Goal: Task Accomplishment & Management: Use online tool/utility

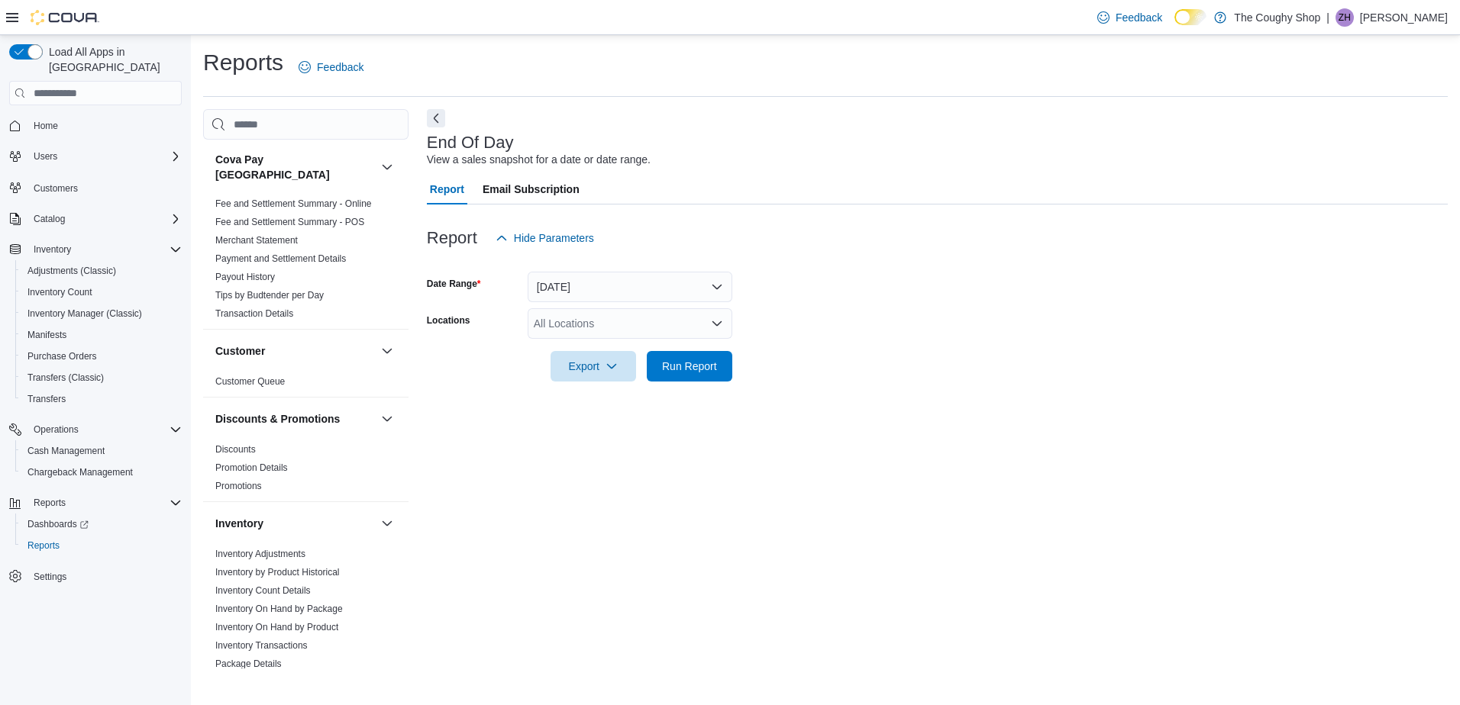
click at [557, 322] on div "All Locations" at bounding box center [630, 323] width 205 height 31
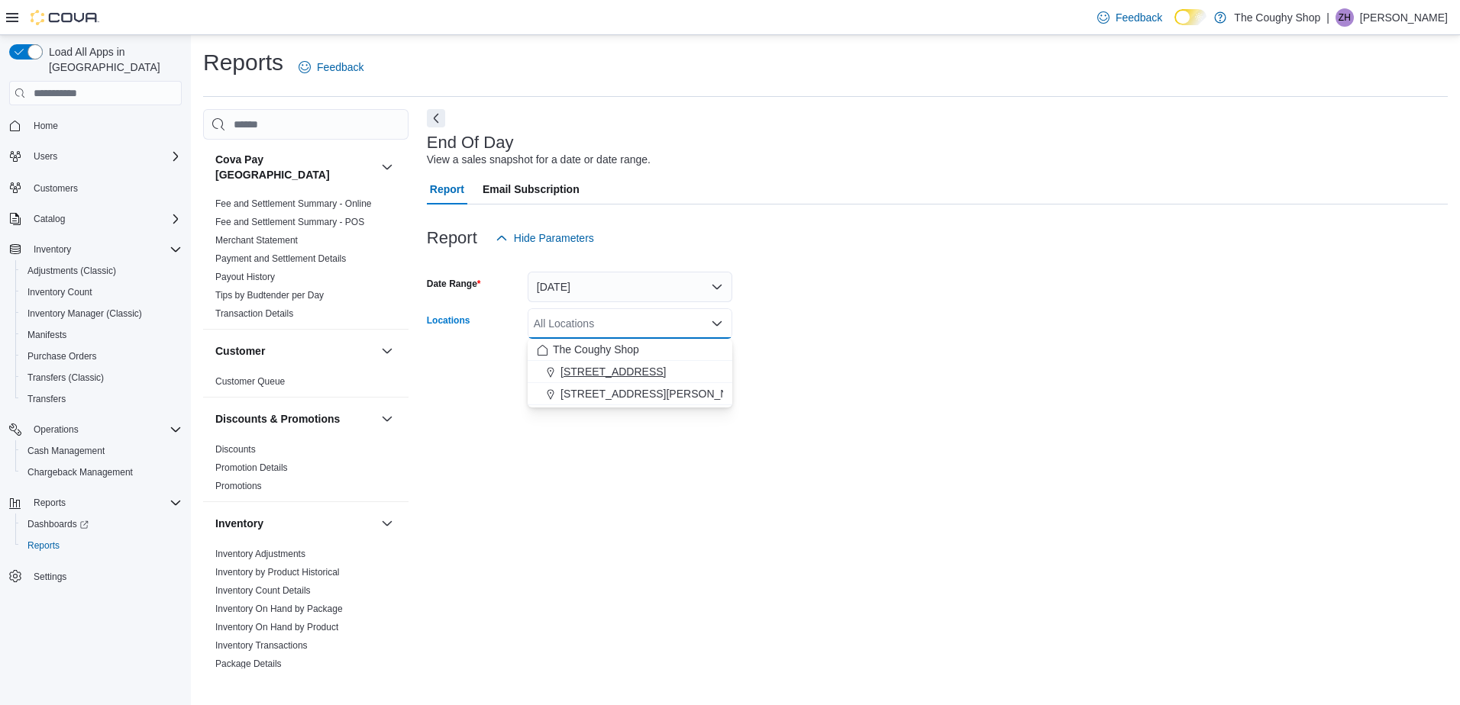
click at [569, 373] on span "[STREET_ADDRESS]" at bounding box center [612, 371] width 105 height 15
click at [628, 449] on div "End Of Day View a sales snapshot for a date or date range. Report Email Subscri…" at bounding box center [937, 389] width 1021 height 560
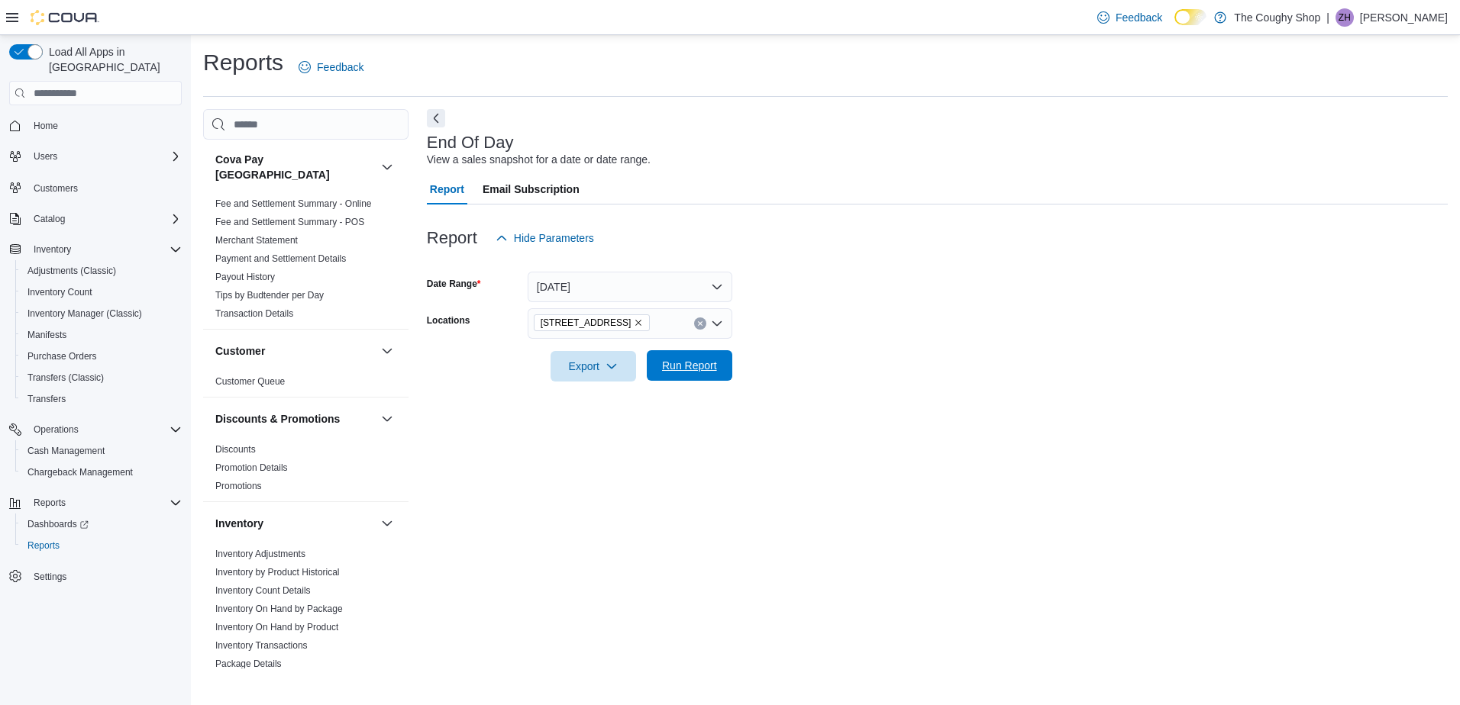
click at [680, 370] on span "Run Report" at bounding box center [689, 365] width 55 height 15
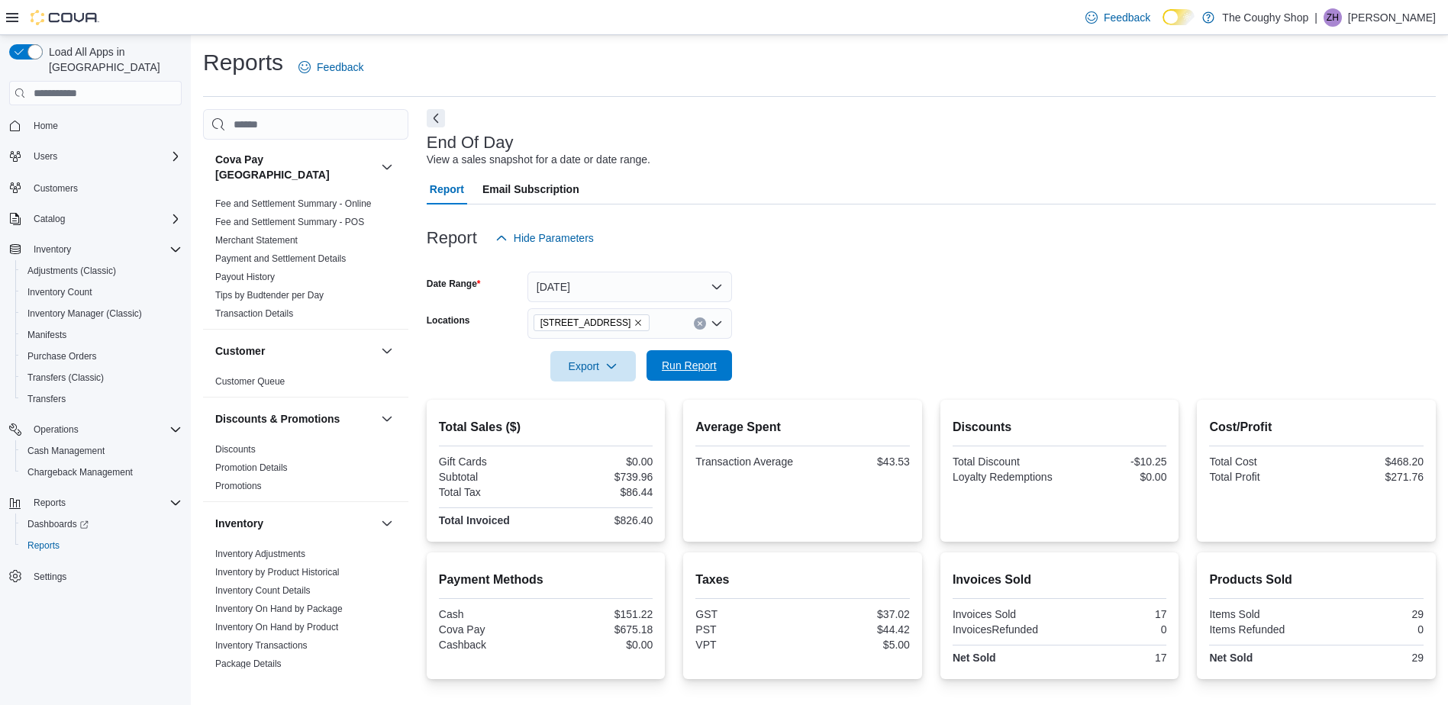
scroll to position [133, 0]
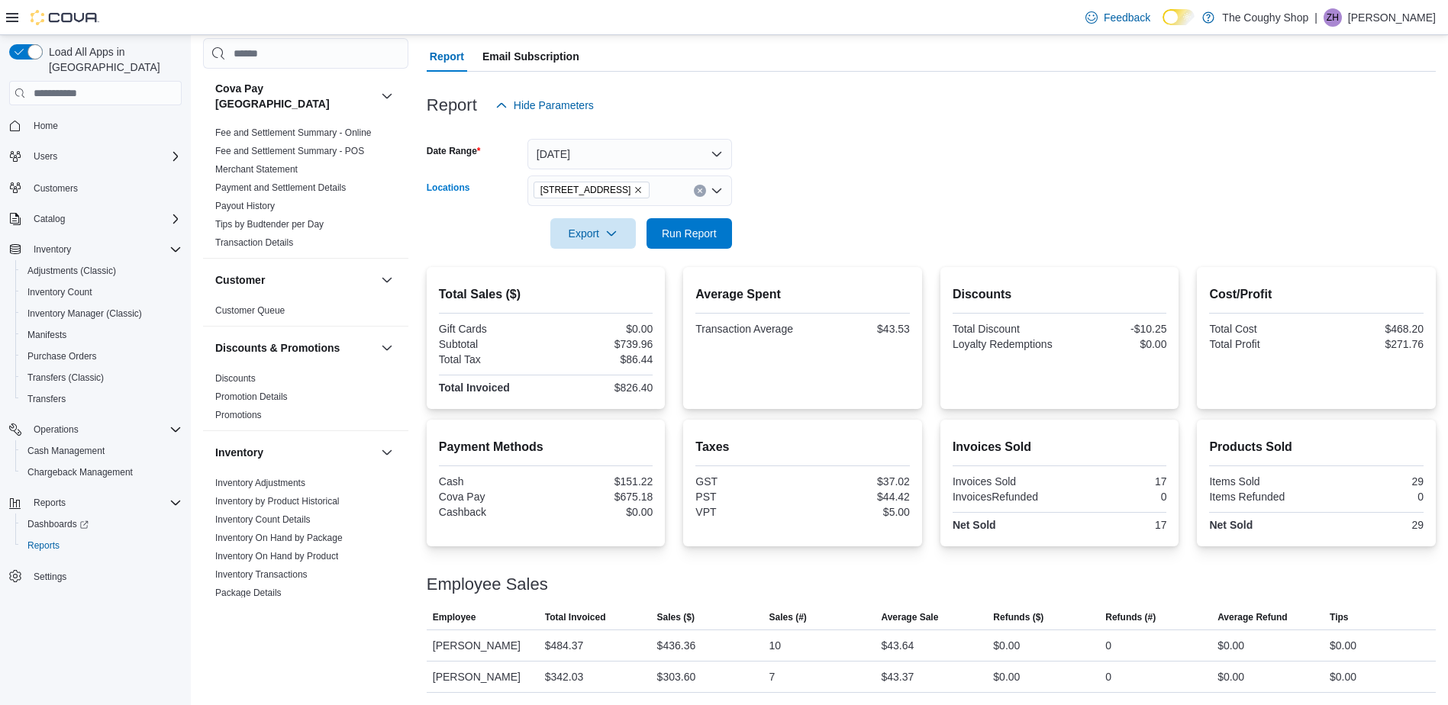
click at [641, 195] on icon "Remove 3885 Sherwood Drive from selection in this group" at bounding box center [638, 190] width 9 height 9
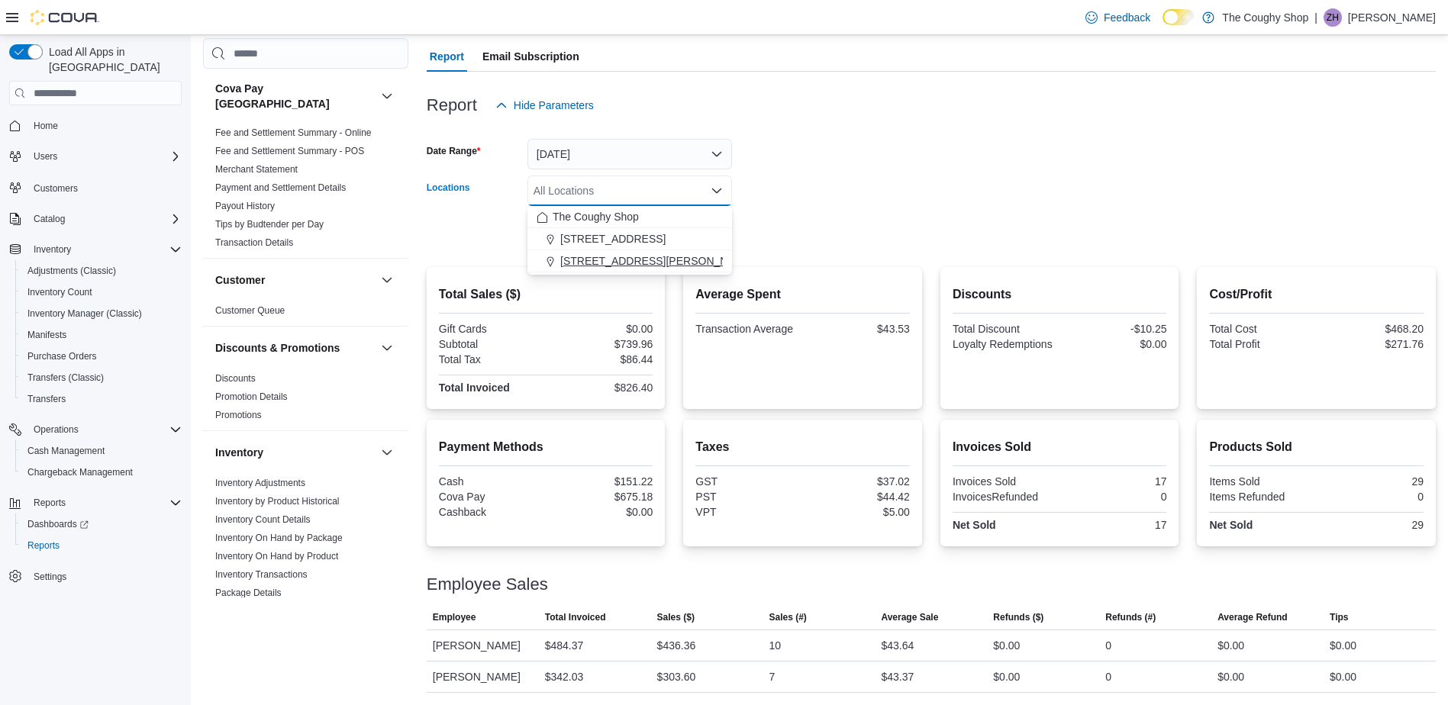
click at [614, 259] on span "[STREET_ADDRESS][PERSON_NAME]" at bounding box center [657, 260] width 194 height 15
click at [813, 206] on div at bounding box center [931, 212] width 1009 height 12
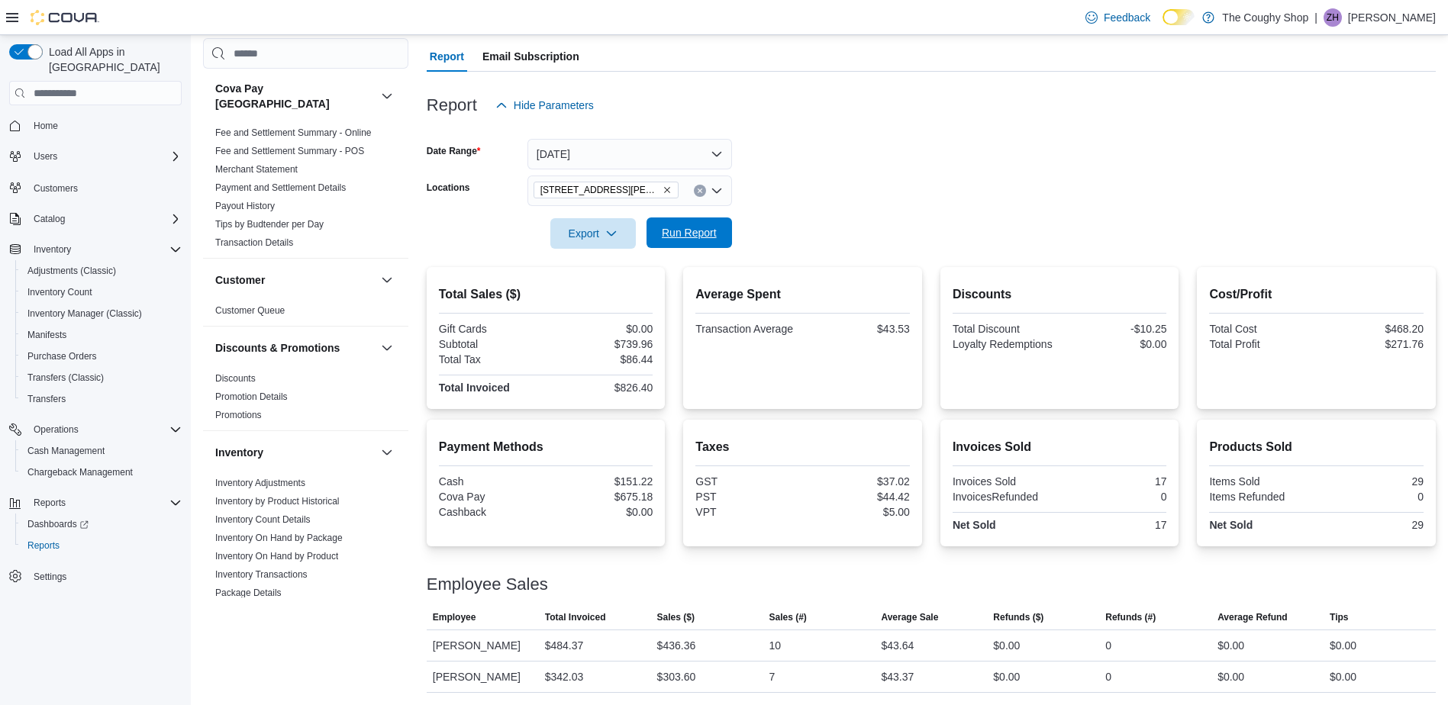
click at [712, 228] on span "Run Report" at bounding box center [689, 232] width 55 height 15
click at [663, 187] on icon "Remove 4621 Albert Street from selection in this group" at bounding box center [667, 190] width 9 height 9
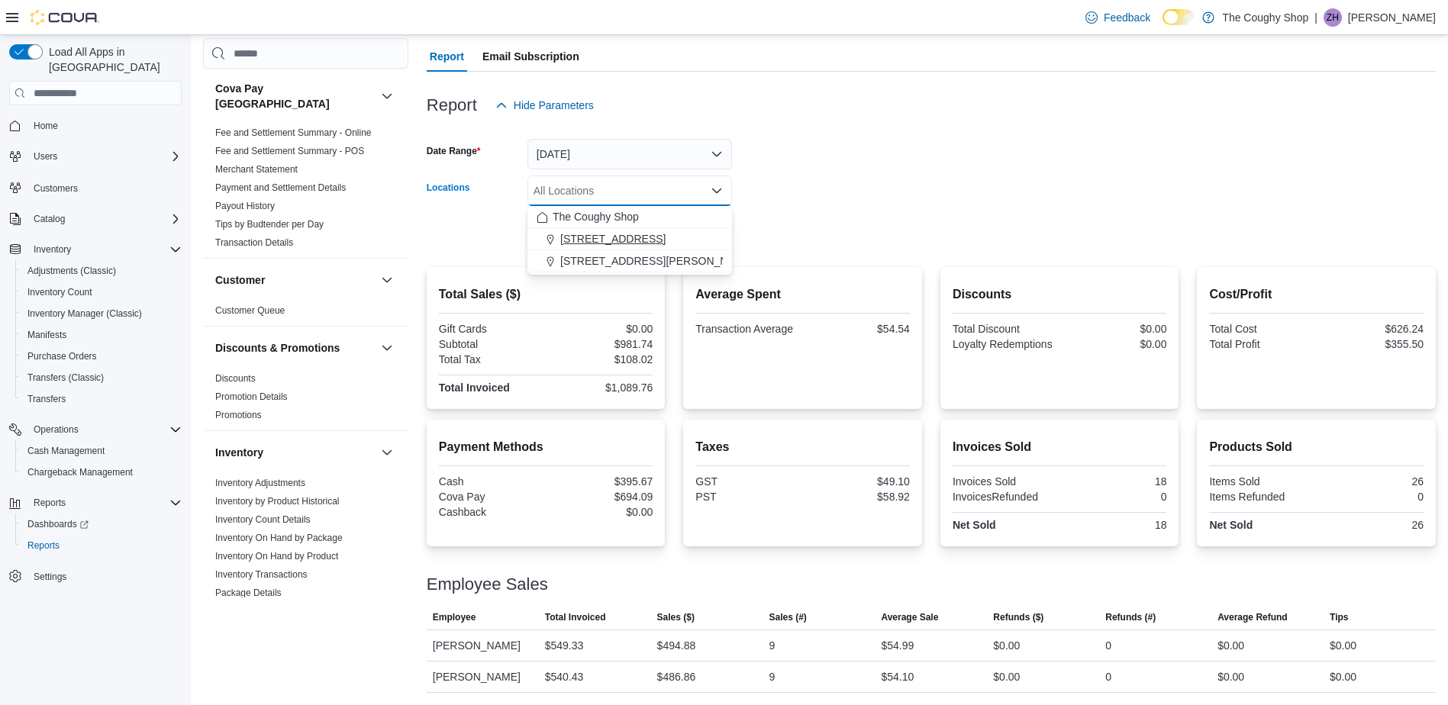
click at [610, 240] on span "[STREET_ADDRESS]" at bounding box center [612, 238] width 105 height 15
click at [820, 217] on div at bounding box center [931, 212] width 1009 height 12
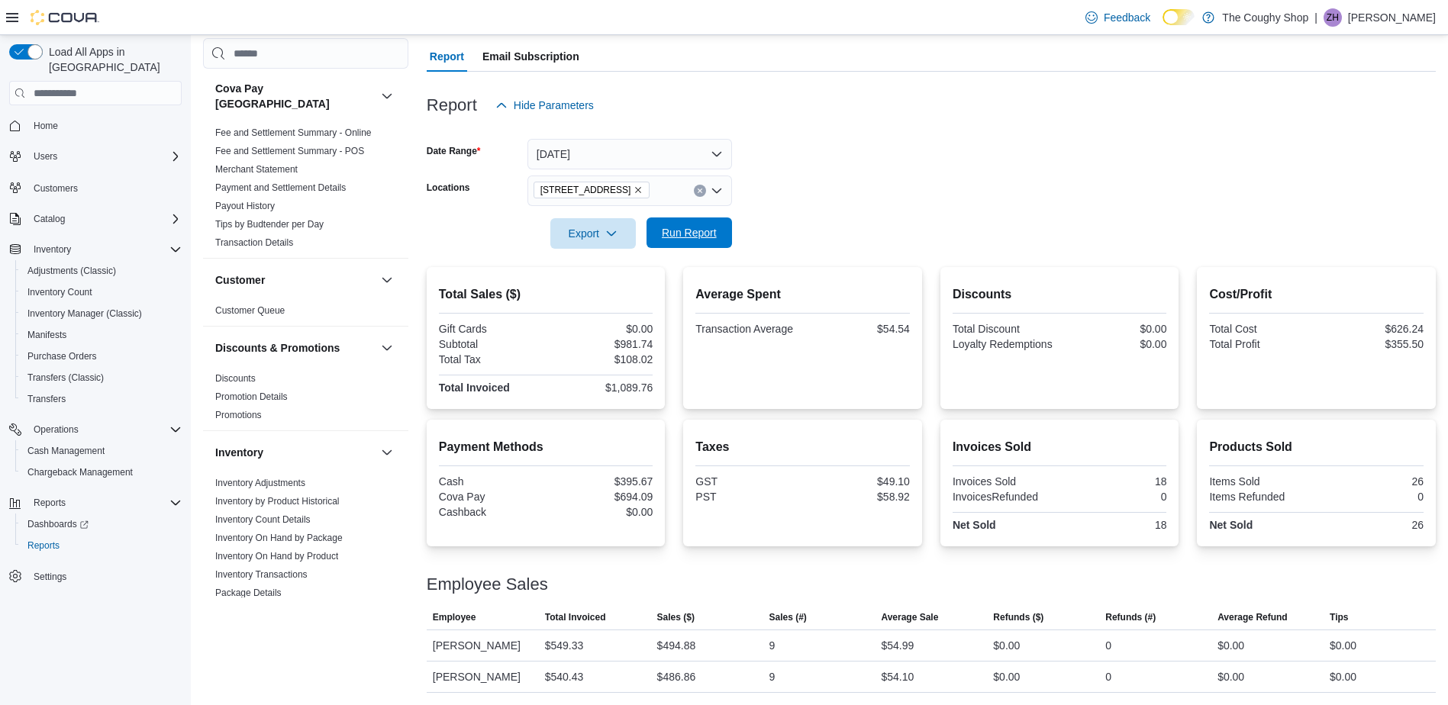
click at [715, 238] on span "Run Report" at bounding box center [689, 232] width 55 height 15
click at [637, 193] on icon "Remove 3885 Sherwood Drive from selection in this group" at bounding box center [638, 190] width 9 height 9
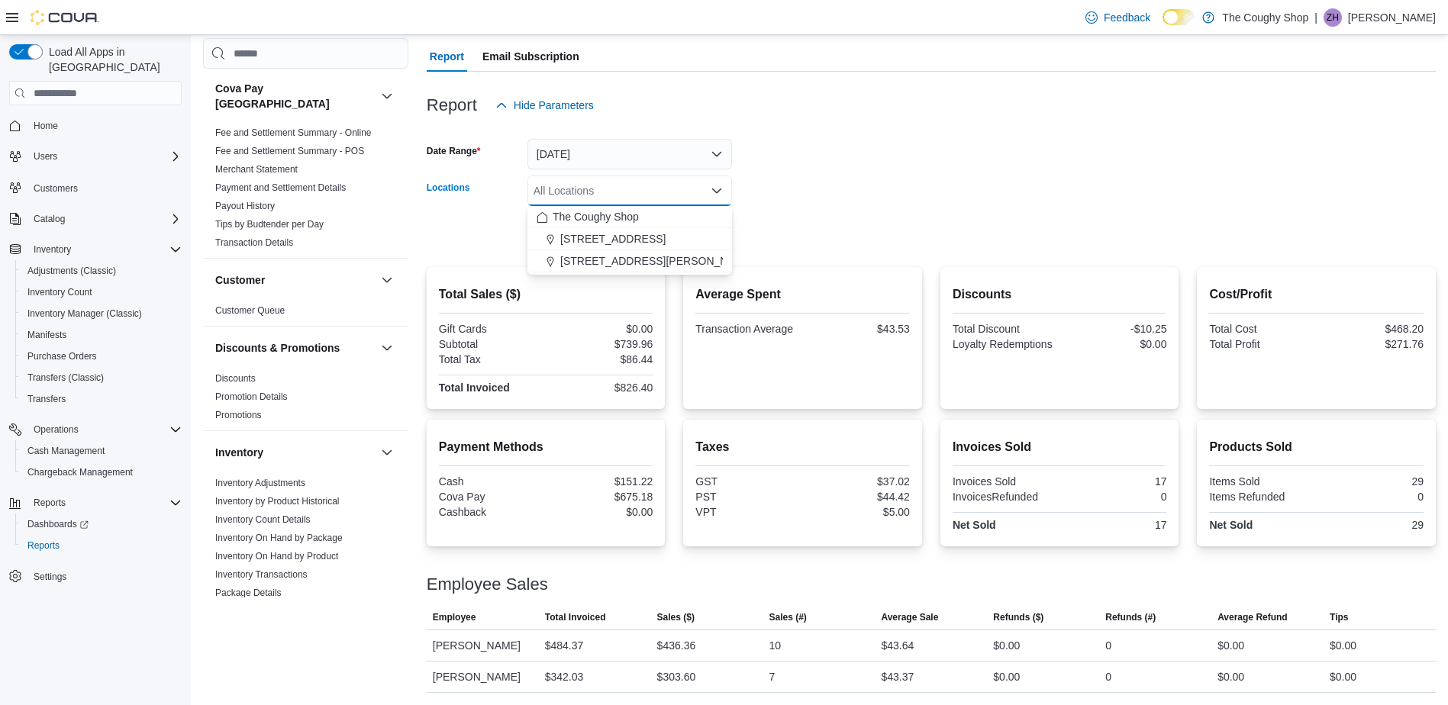
click at [816, 144] on form "Date Range [DATE] Locations All Locations Combo box. Selected. Combo box input.…" at bounding box center [931, 185] width 1009 height 128
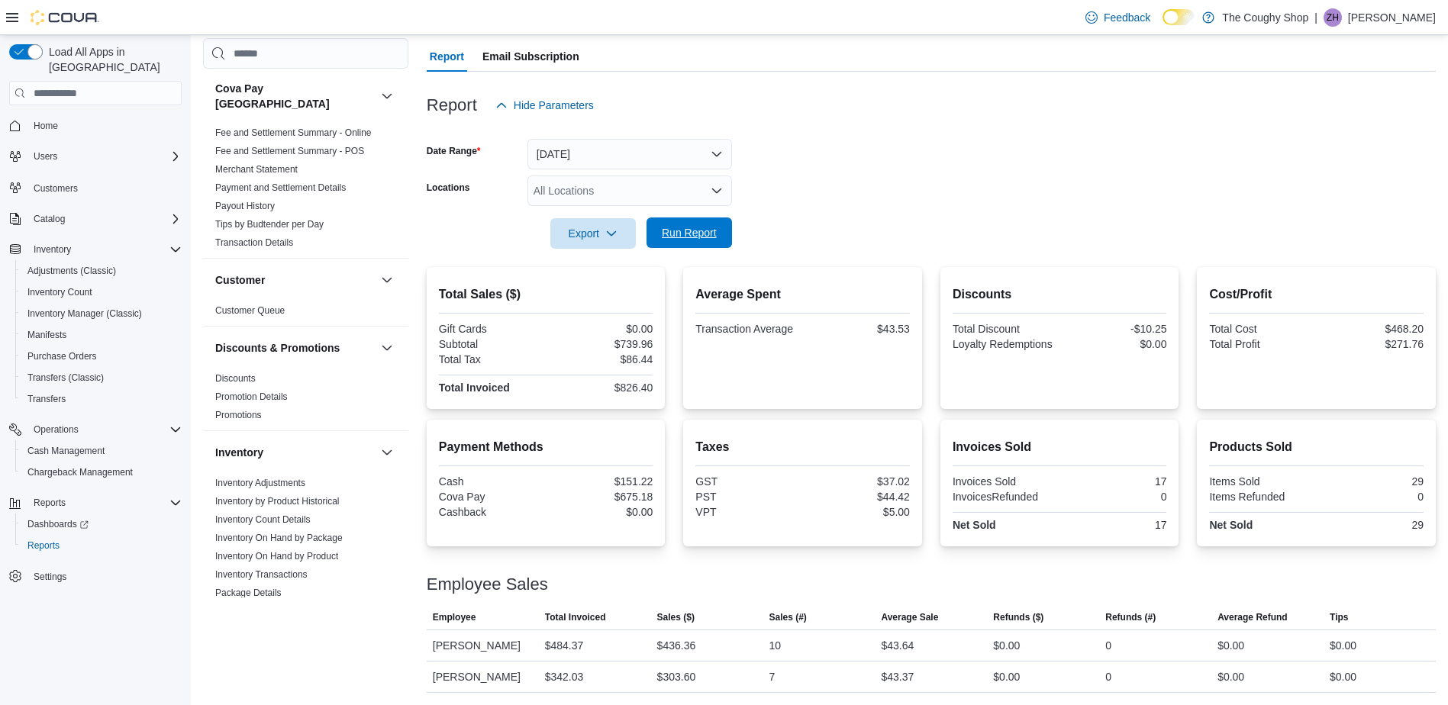
click at [679, 237] on span "Run Report" at bounding box center [689, 232] width 55 height 15
click at [661, 196] on div "All Locations" at bounding box center [630, 191] width 205 height 31
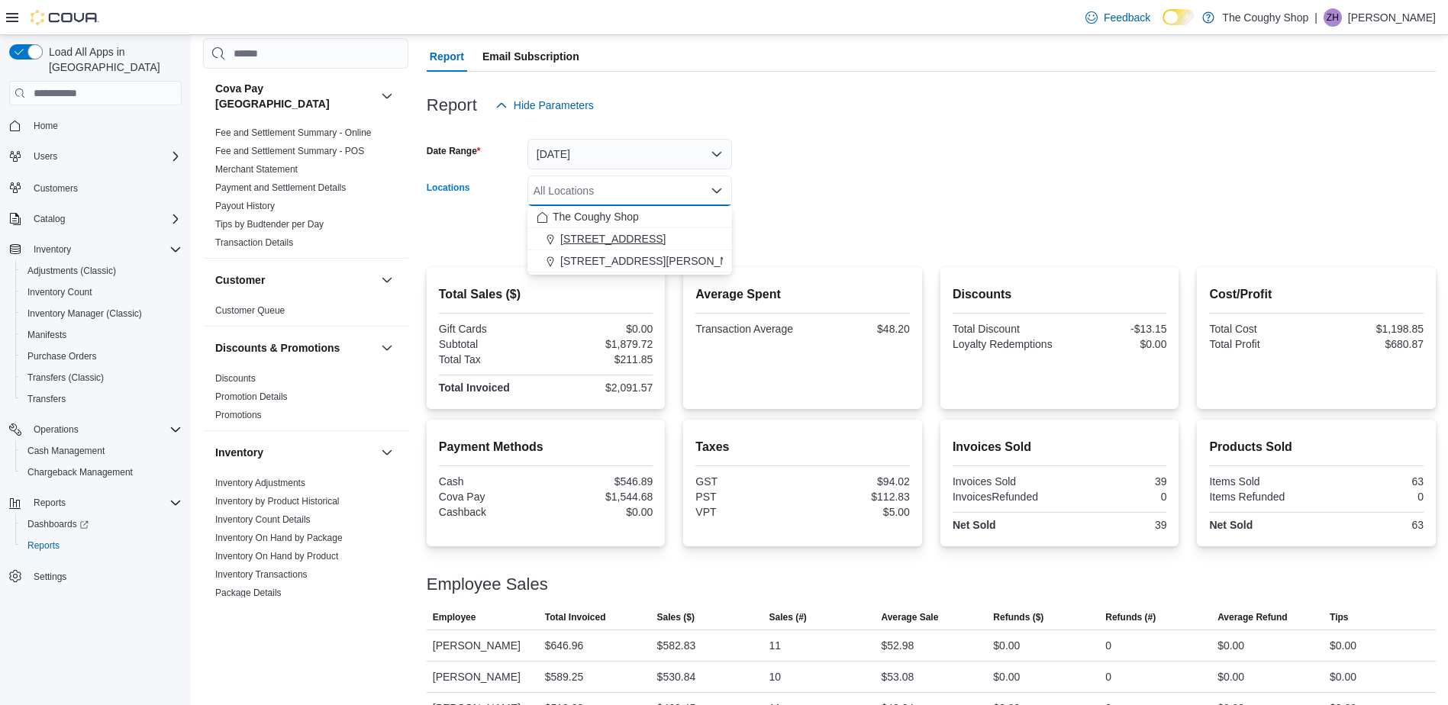
click at [605, 239] on span "[STREET_ADDRESS]" at bounding box center [612, 238] width 105 height 15
click at [964, 133] on div at bounding box center [931, 130] width 1009 height 18
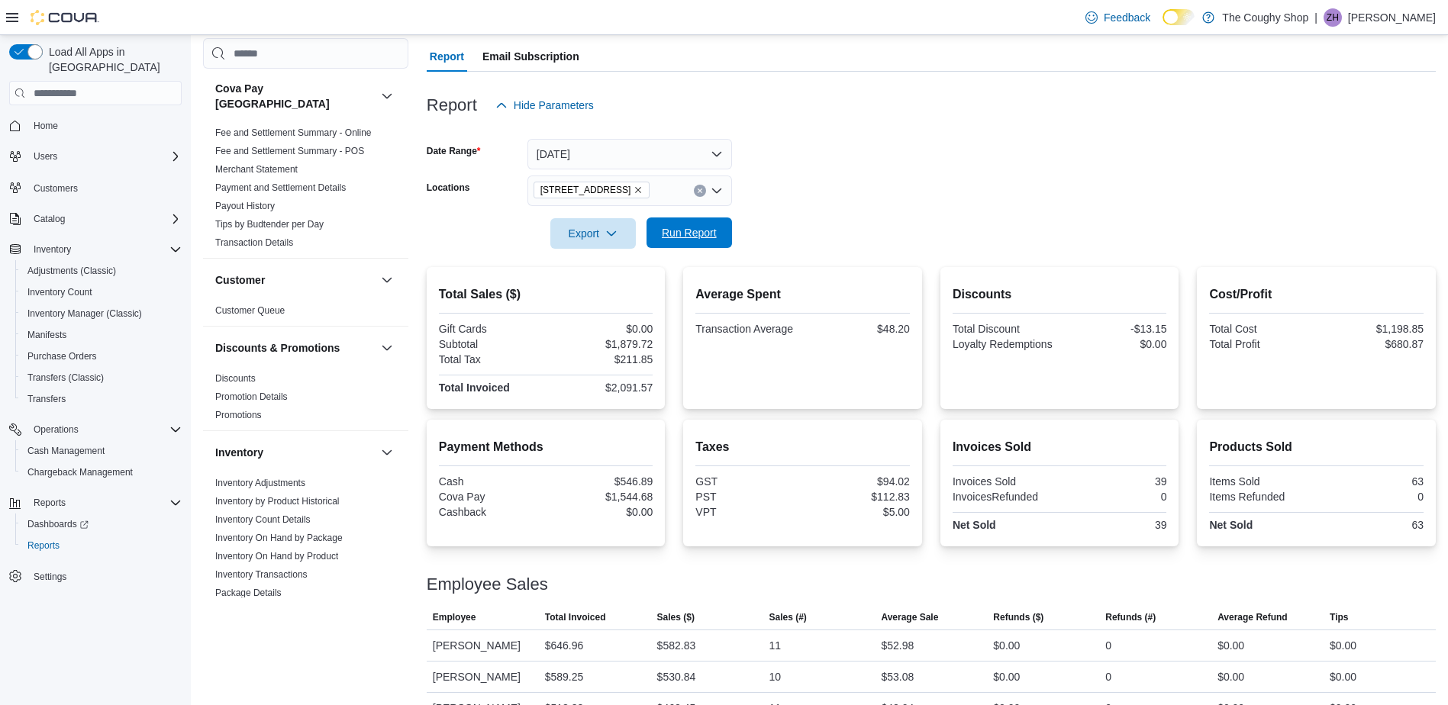
click at [697, 225] on span "Run Report" at bounding box center [689, 233] width 67 height 31
click at [680, 244] on span "Run Report" at bounding box center [689, 233] width 67 height 31
